Goal: Task Accomplishment & Management: Manage account settings

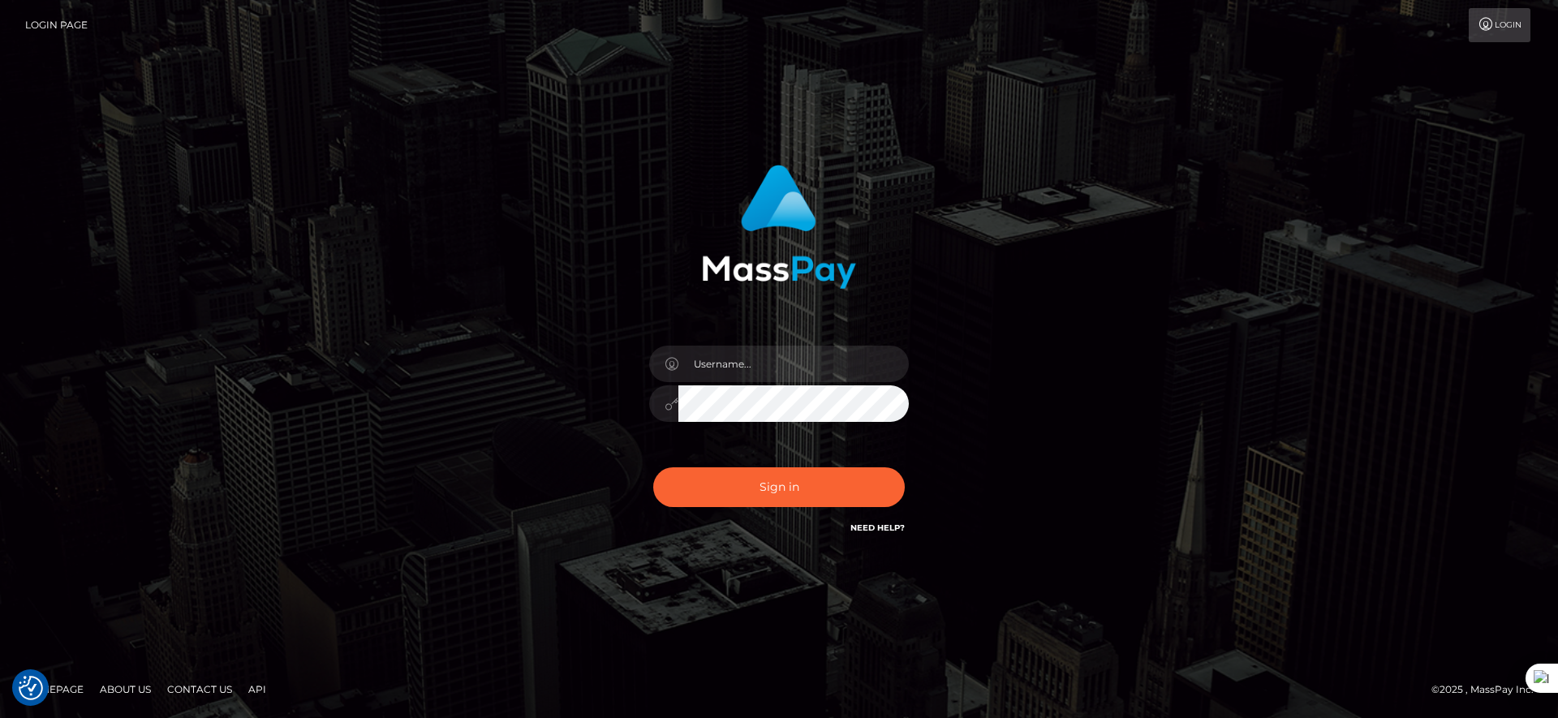
click at [750, 361] on input "text" at bounding box center [793, 364] width 230 height 37
type input "majdh"
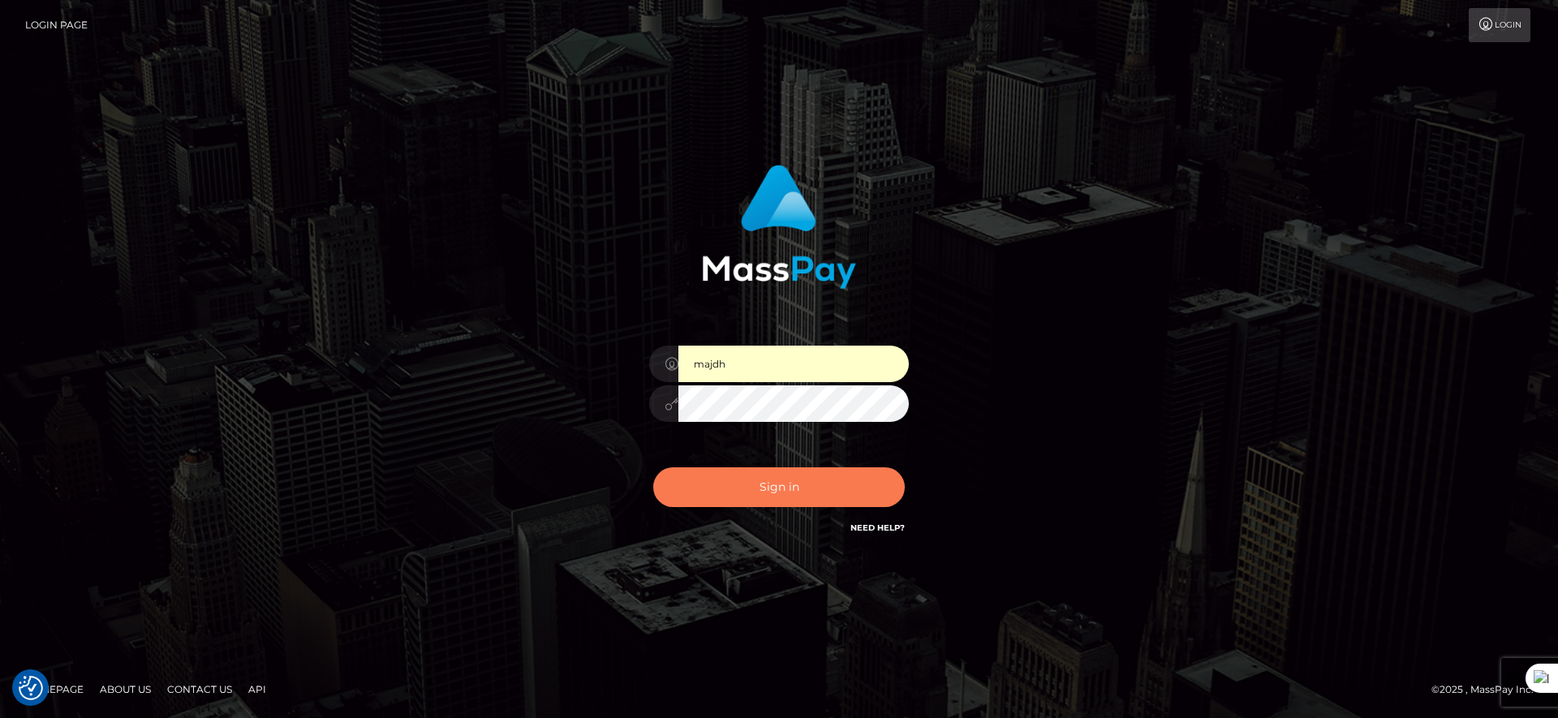
click at [751, 482] on button "Sign in" at bounding box center [779, 487] width 252 height 40
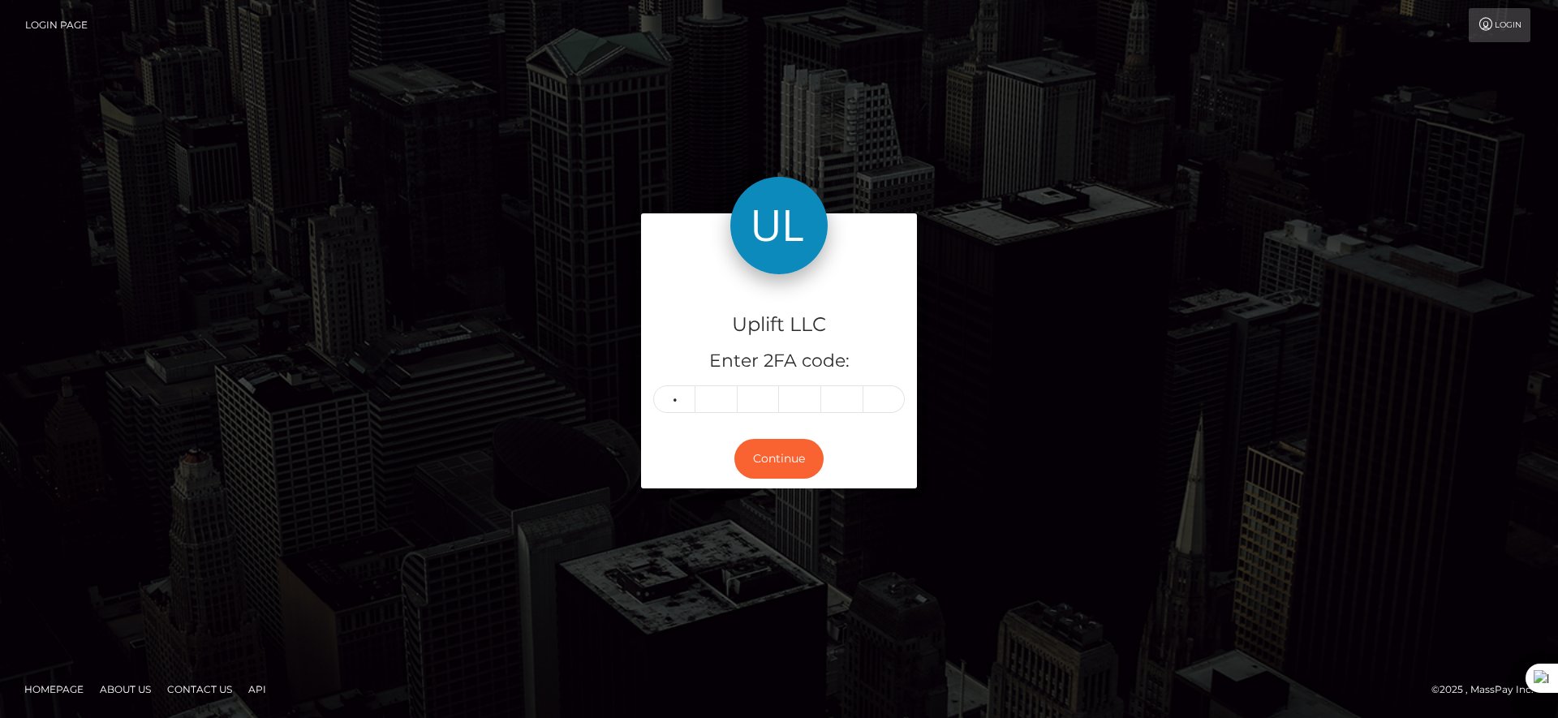
type input "9"
type input "2"
type input "0"
type input "1"
type input "3"
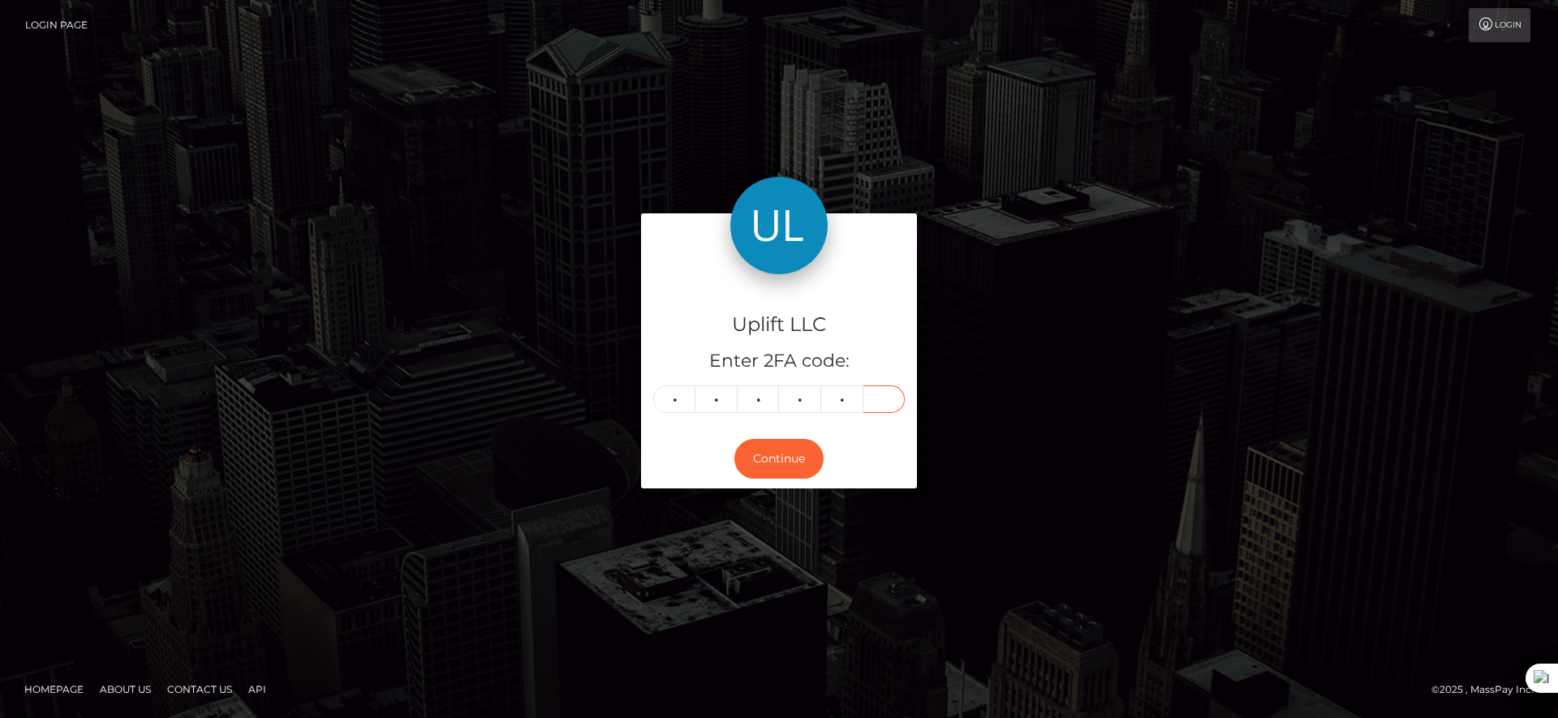
type input "7"
